Goal: Task Accomplishment & Management: Complete application form

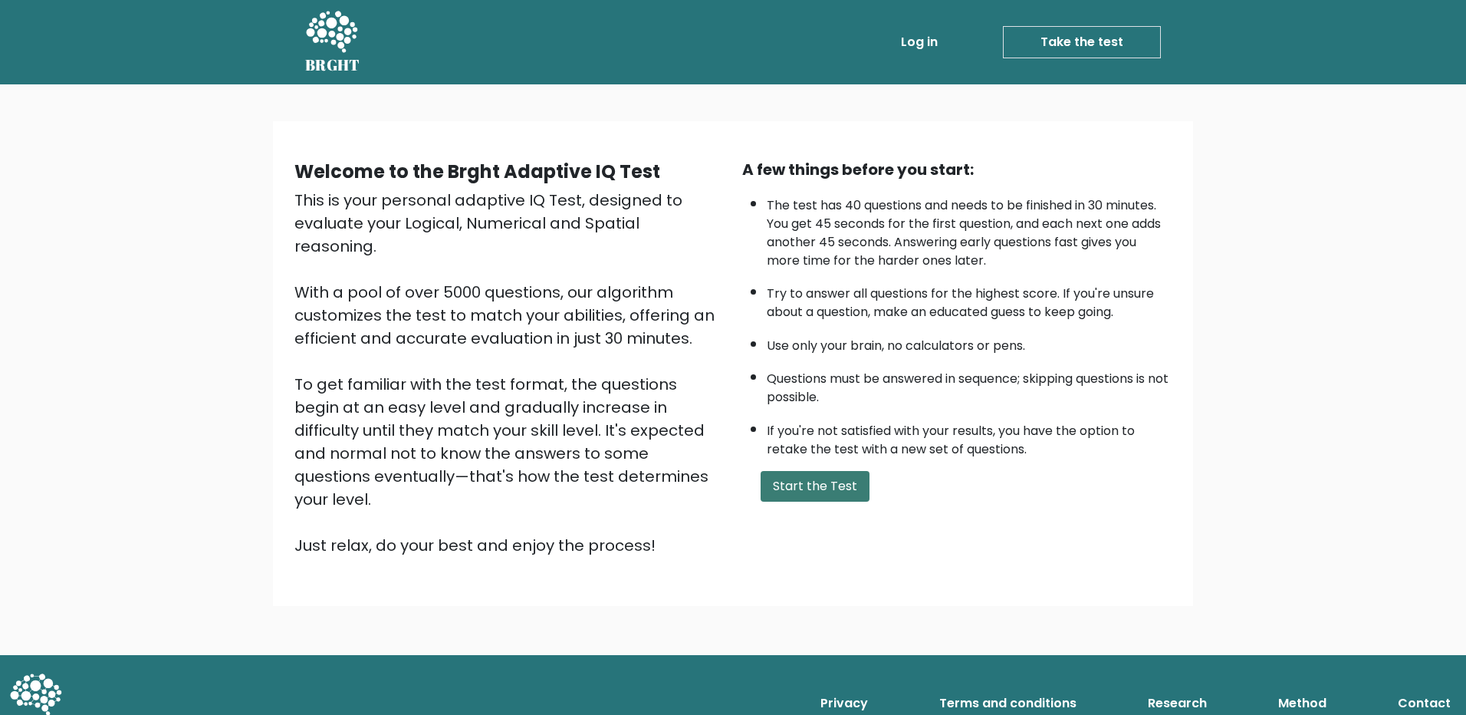
click at [836, 495] on button "Start the Test" at bounding box center [815, 486] width 109 height 31
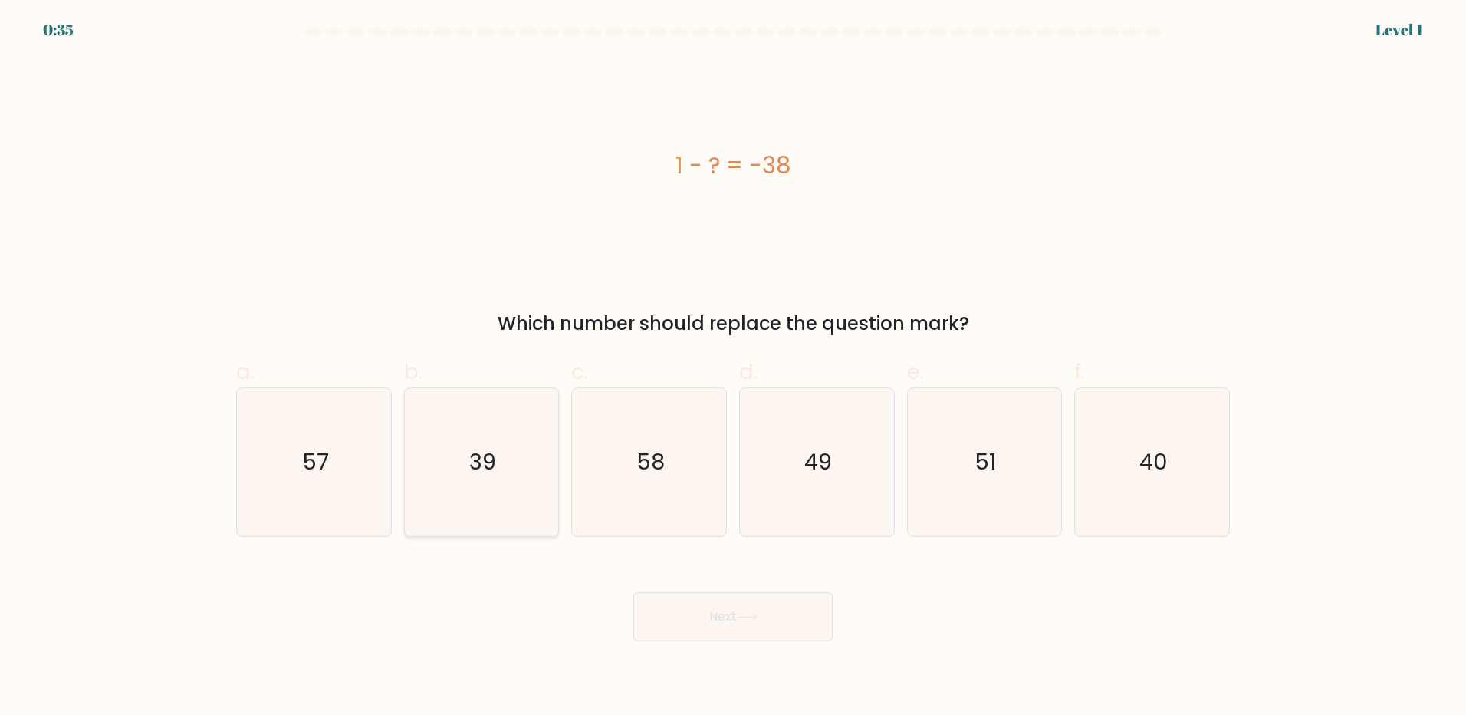
click at [520, 483] on icon "39" at bounding box center [481, 462] width 148 height 148
click at [733, 367] on input "b. 39" at bounding box center [733, 362] width 1 height 10
radio input "true"
click at [707, 600] on button "Next" at bounding box center [732, 616] width 199 height 49
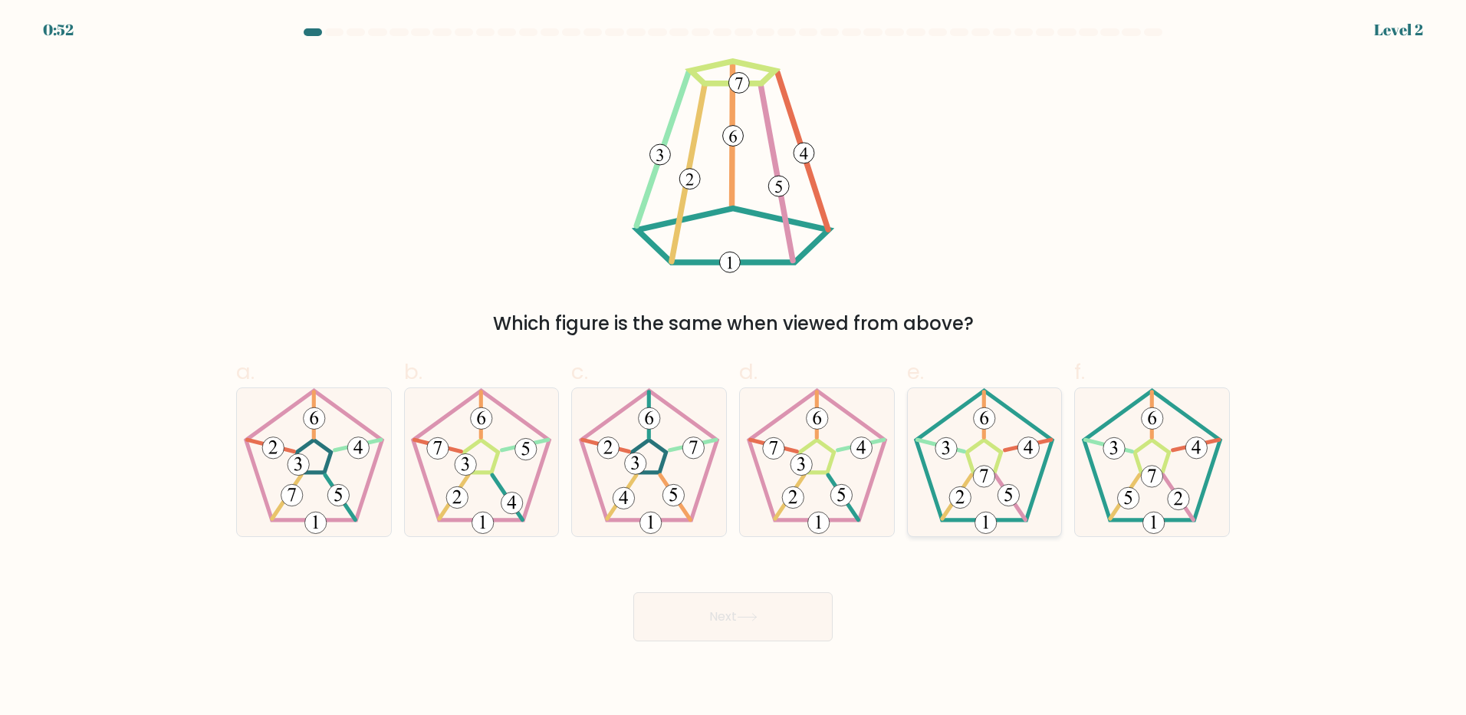
click at [993, 511] on icon at bounding box center [984, 462] width 148 height 148
click at [734, 367] on input "e." at bounding box center [733, 362] width 1 height 10
radio input "true"
click at [813, 612] on button "Next" at bounding box center [732, 616] width 199 height 49
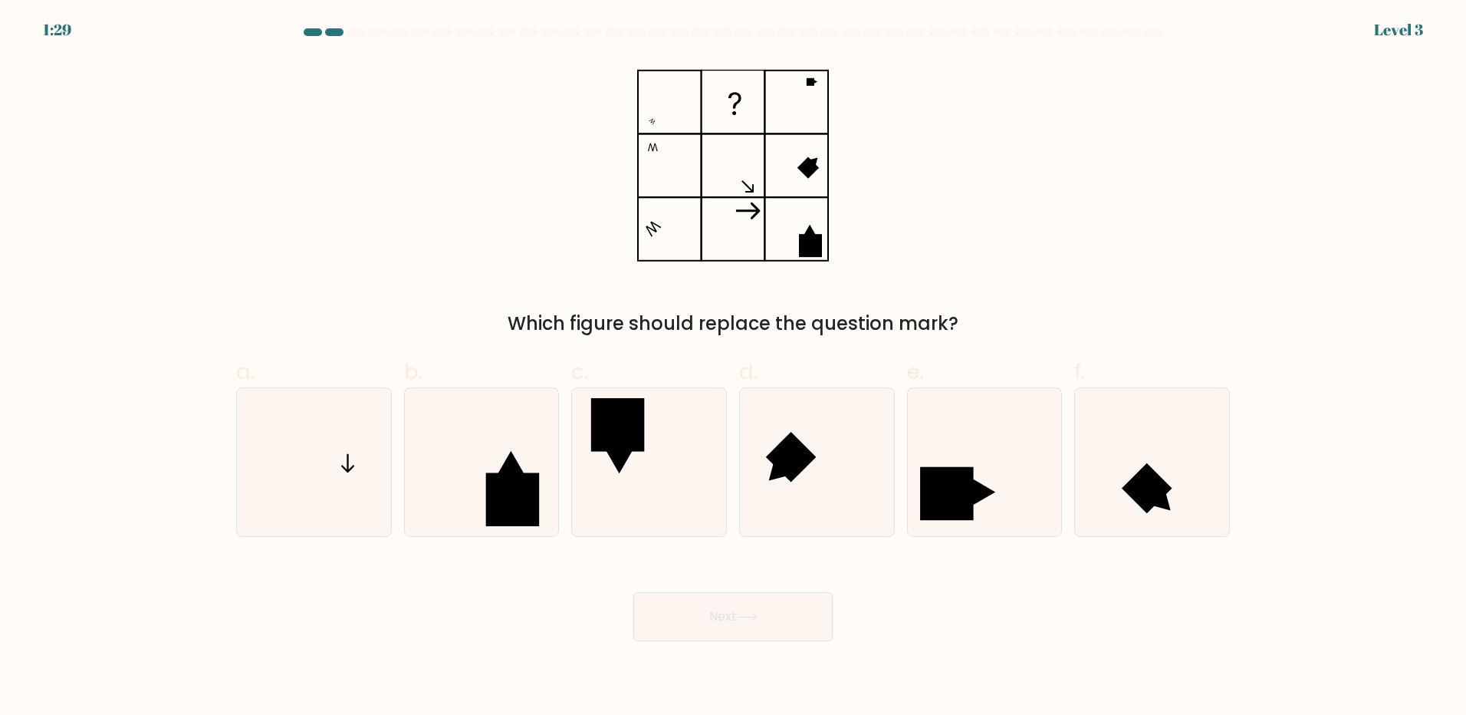
drag, startPoint x: 902, startPoint y: 550, endPoint x: 816, endPoint y: 311, distance: 254.9
click at [816, 311] on div "Which figure should replace the question mark?" at bounding box center [732, 324] width 975 height 28
click at [374, 491] on icon at bounding box center [314, 462] width 148 height 148
click at [733, 367] on input "a." at bounding box center [733, 362] width 1 height 10
radio input "true"
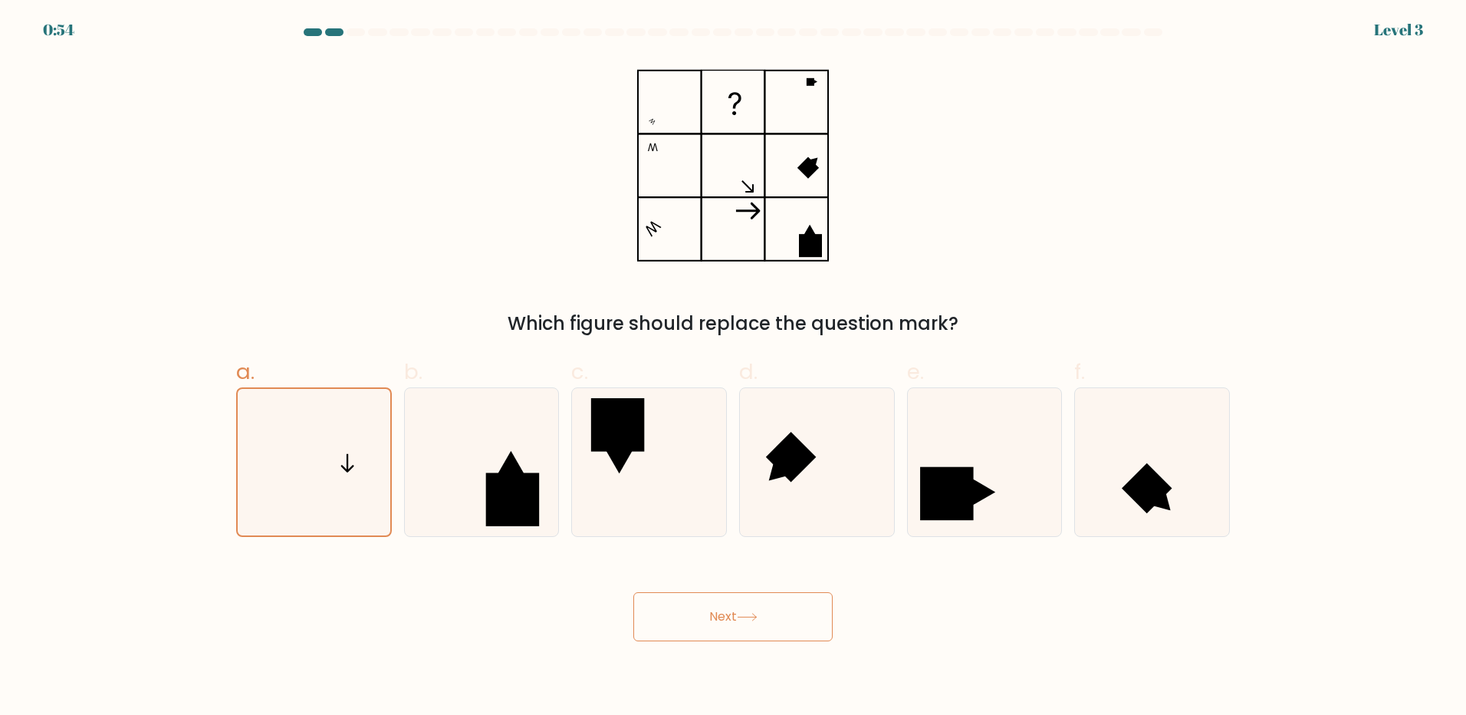
click at [732, 612] on button "Next" at bounding box center [732, 616] width 199 height 49
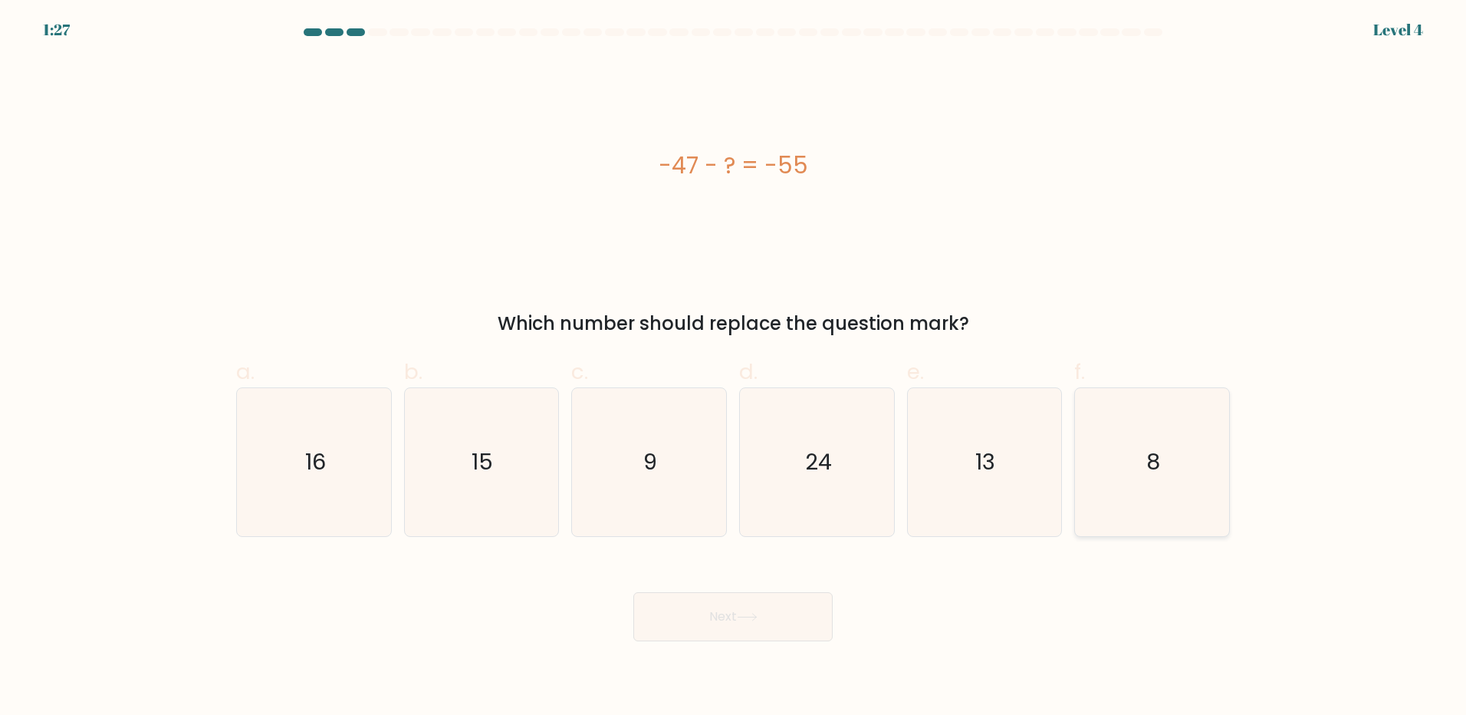
click at [1112, 459] on icon "8" at bounding box center [1152, 462] width 148 height 148
click at [734, 367] on input "f. 8" at bounding box center [733, 362] width 1 height 10
radio input "true"
click at [749, 613] on icon at bounding box center [747, 617] width 21 height 8
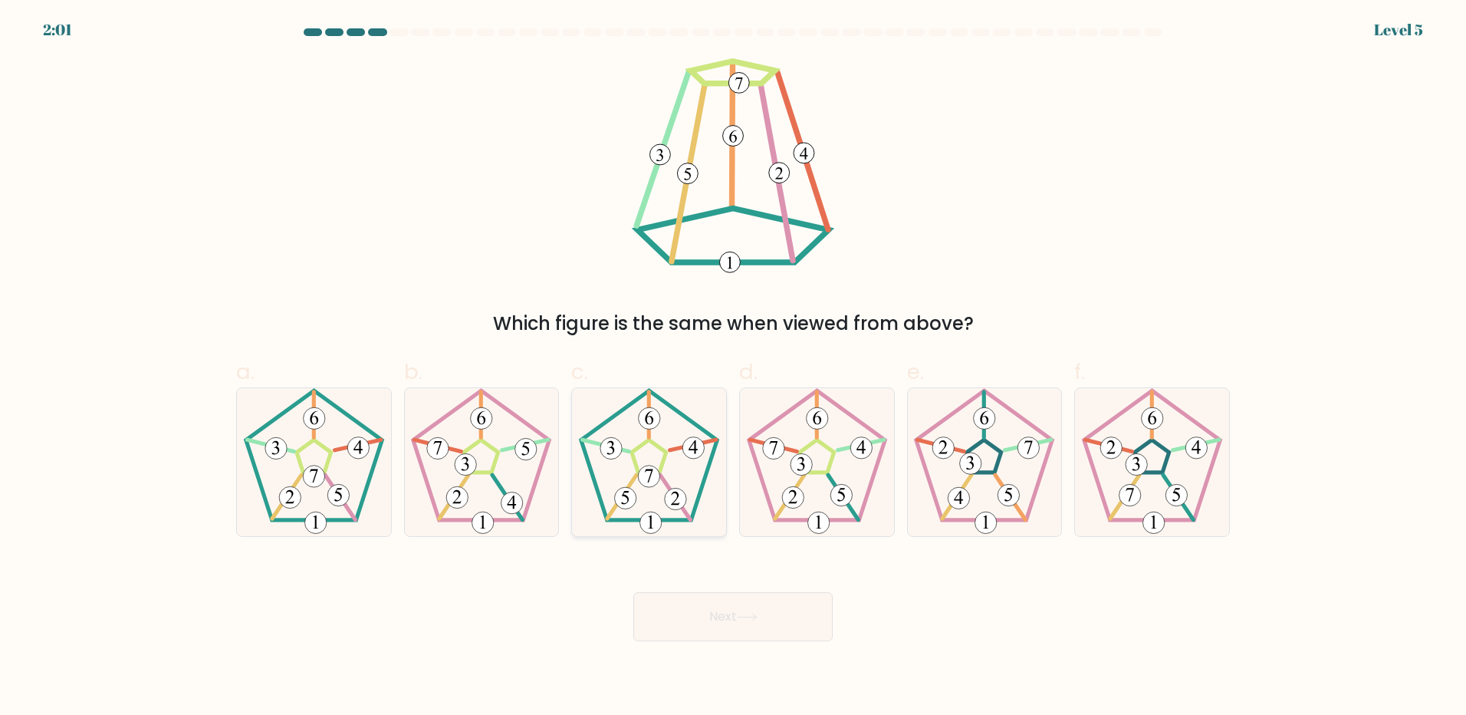
click at [666, 475] on icon at bounding box center [649, 462] width 148 height 148
click at [733, 367] on input "c." at bounding box center [733, 362] width 1 height 10
radio input "true"
click at [800, 608] on button "Next" at bounding box center [732, 616] width 199 height 49
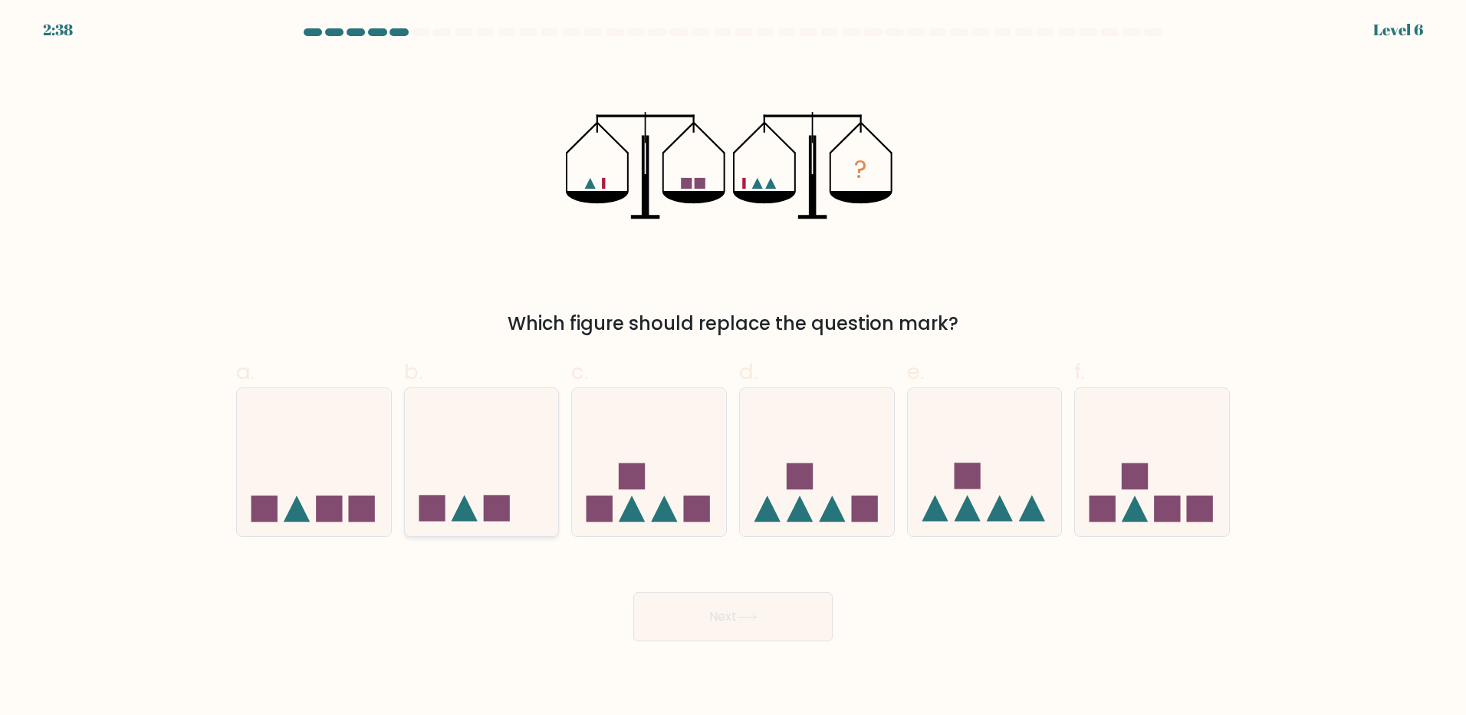
click at [481, 505] on icon at bounding box center [482, 461] width 154 height 127
click at [733, 367] on input "b." at bounding box center [733, 362] width 1 height 10
radio input "true"
click at [733, 620] on button "Next" at bounding box center [732, 616] width 199 height 49
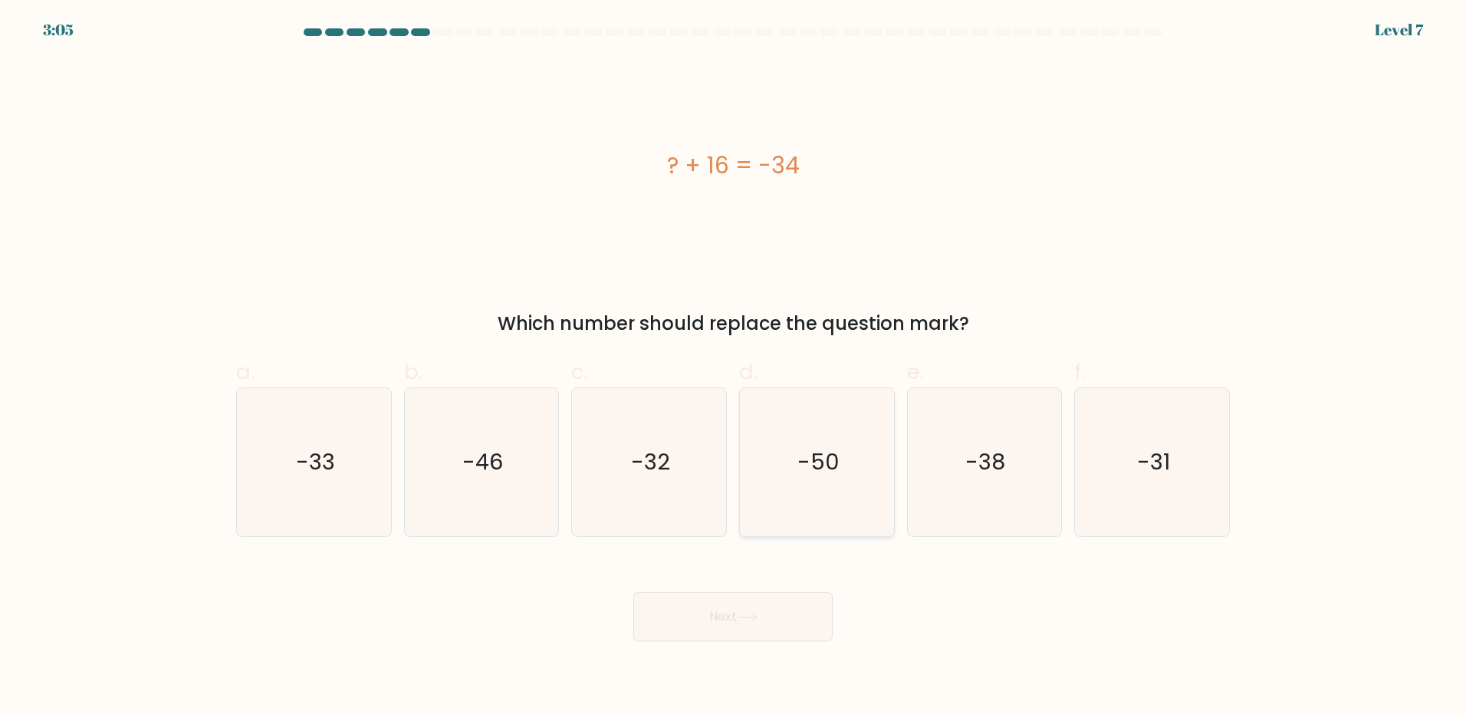
click at [803, 495] on icon "-50" at bounding box center [817, 462] width 148 height 148
click at [734, 367] on input "d. -50" at bounding box center [733, 362] width 1 height 10
radio input "true"
click at [756, 619] on icon at bounding box center [747, 616] width 18 height 7
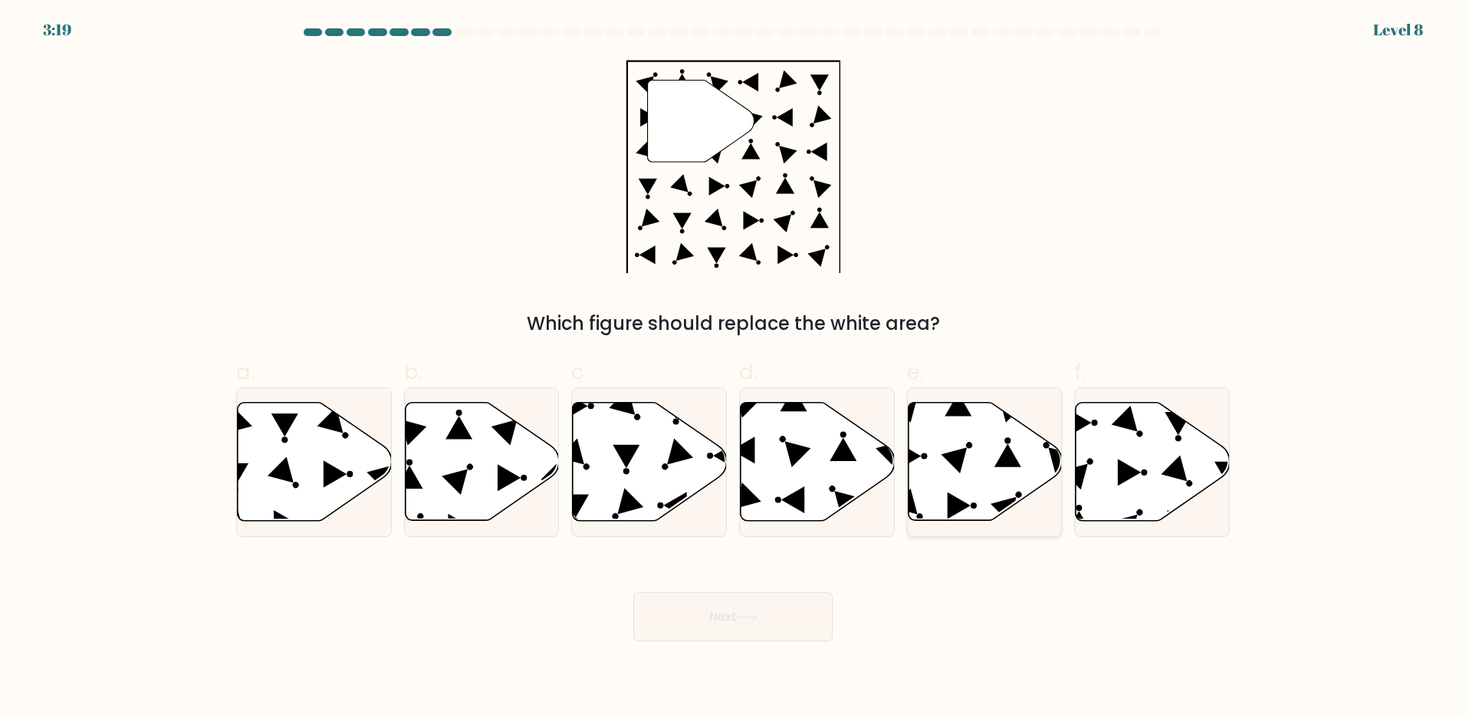
click at [980, 455] on icon at bounding box center [985, 462] width 154 height 118
click at [734, 367] on input "e." at bounding box center [733, 362] width 1 height 10
radio input "true"
click at [794, 619] on button "Next" at bounding box center [732, 616] width 199 height 49
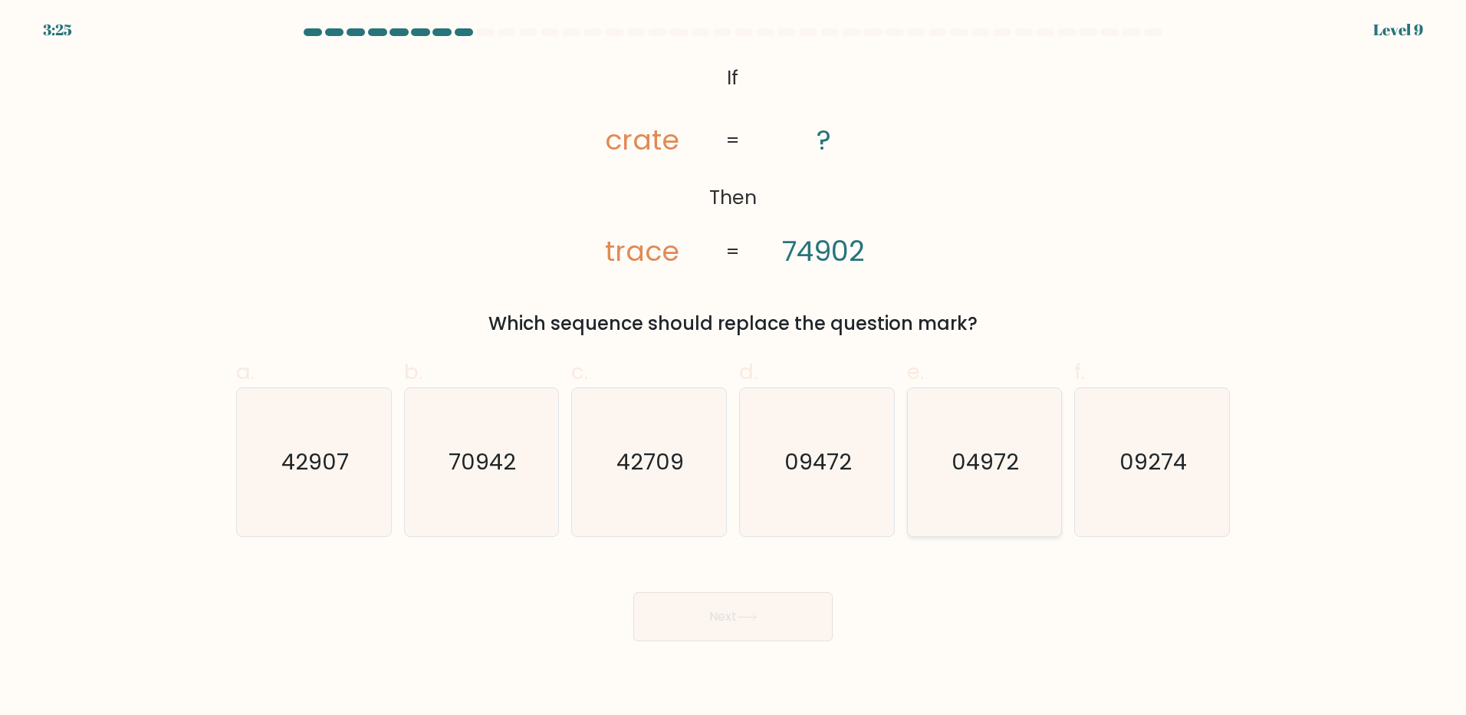
click at [1005, 486] on icon "04972" at bounding box center [984, 462] width 148 height 148
click at [734, 367] on input "e. 04972" at bounding box center [733, 362] width 1 height 10
radio input "true"
drag, startPoint x: 789, startPoint y: 627, endPoint x: 798, endPoint y: 633, distance: 10.7
click at [790, 628] on button "Next" at bounding box center [732, 616] width 199 height 49
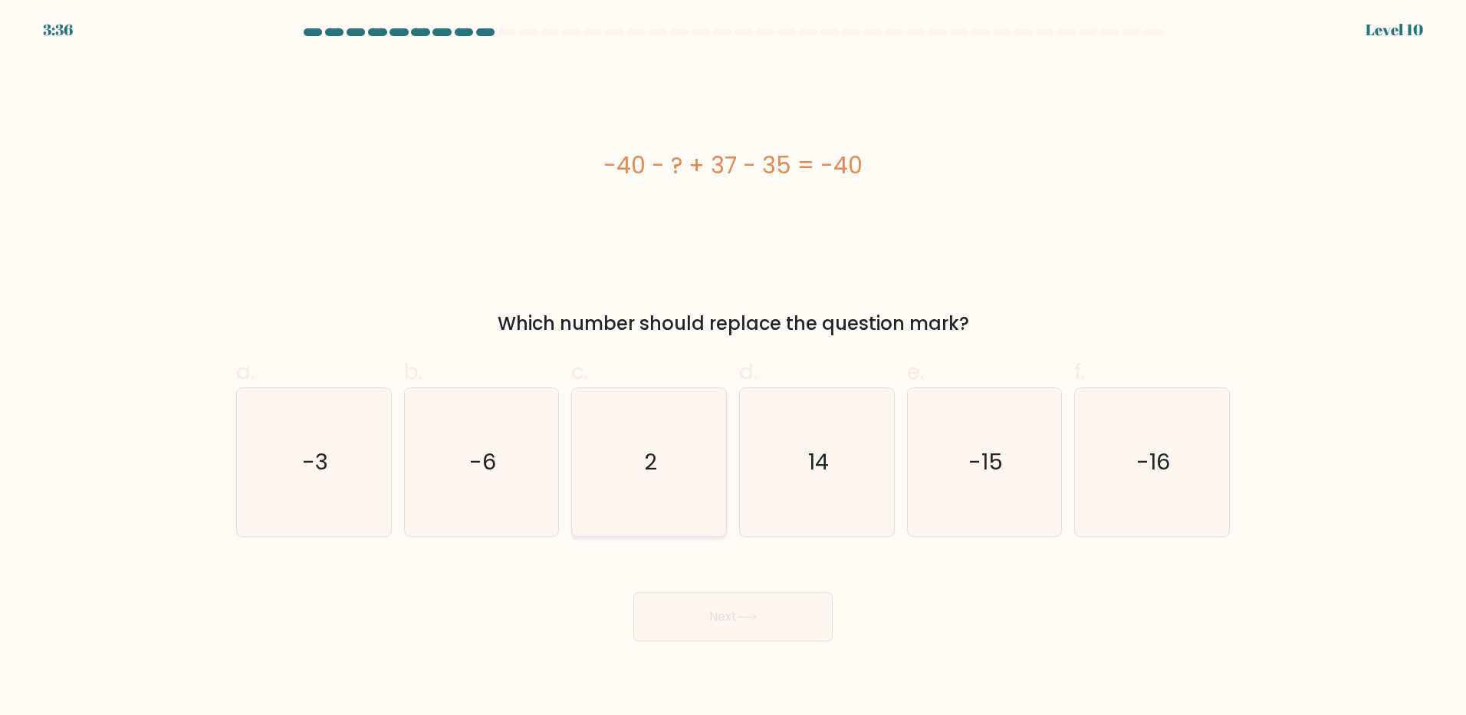
click at [626, 462] on icon "2" at bounding box center [649, 462] width 148 height 148
click at [733, 367] on input "c. 2" at bounding box center [733, 362] width 1 height 10
radio input "true"
click at [715, 627] on button "Next" at bounding box center [732, 616] width 199 height 49
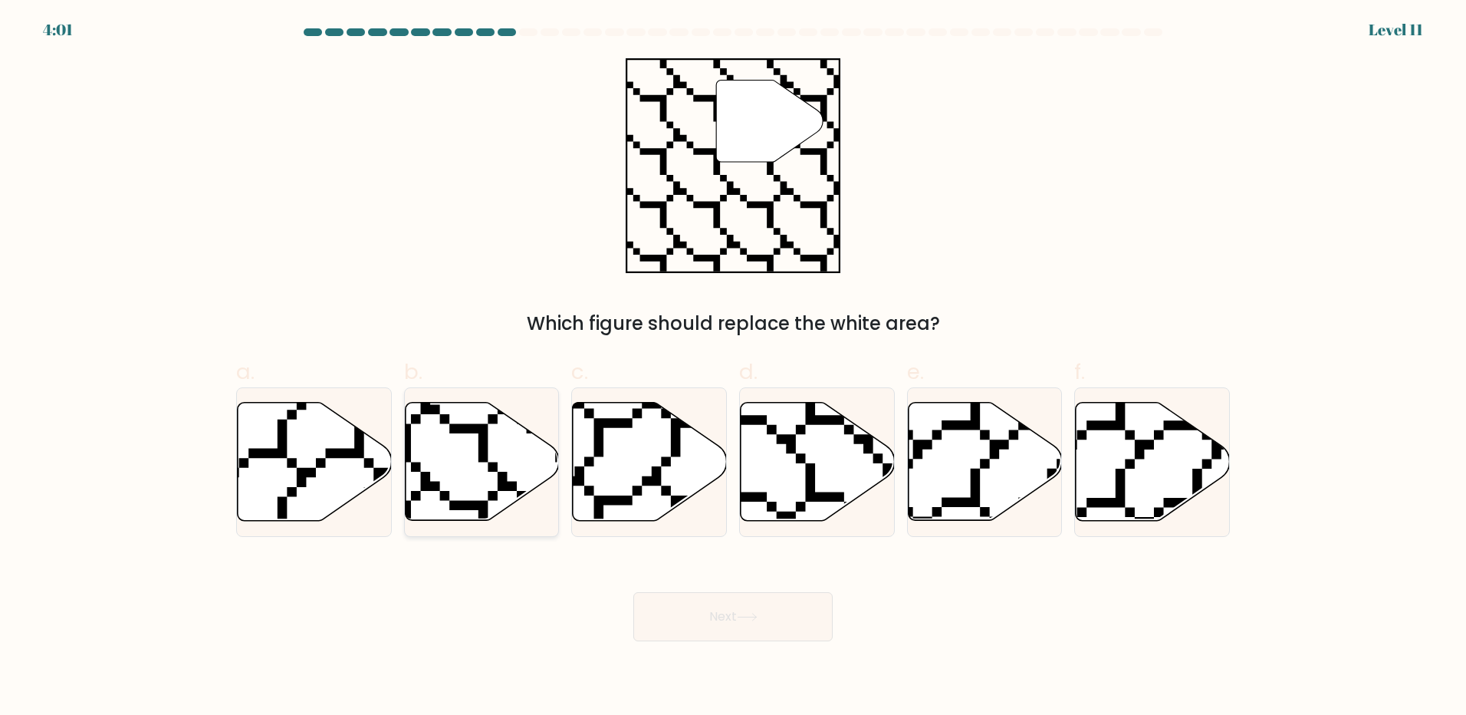
click at [504, 492] on icon at bounding box center [482, 462] width 154 height 118
click at [733, 367] on input "b." at bounding box center [733, 362] width 1 height 10
radio input "true"
click at [744, 600] on button "Next" at bounding box center [732, 616] width 199 height 49
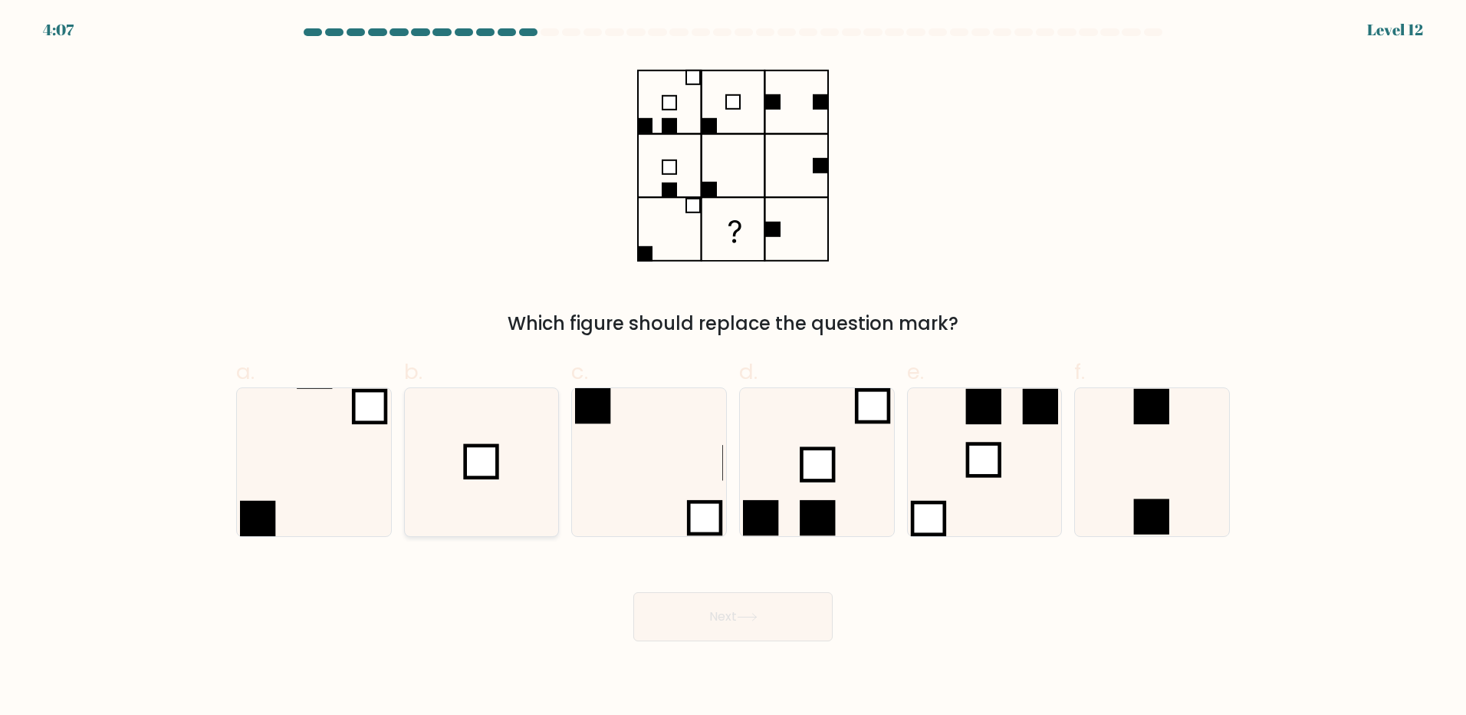
click at [529, 469] on icon at bounding box center [481, 462] width 148 height 148
click at [733, 367] on input "b." at bounding box center [733, 362] width 1 height 10
radio input "true"
click at [803, 620] on button "Next" at bounding box center [732, 616] width 199 height 49
